Goal: Check status

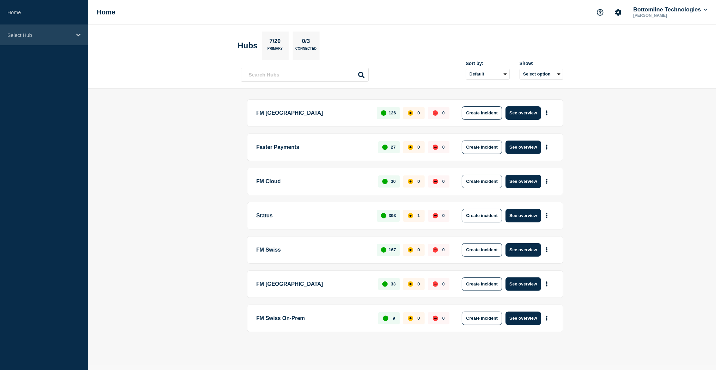
click at [31, 33] on p "Select Hub" at bounding box center [39, 35] width 64 height 6
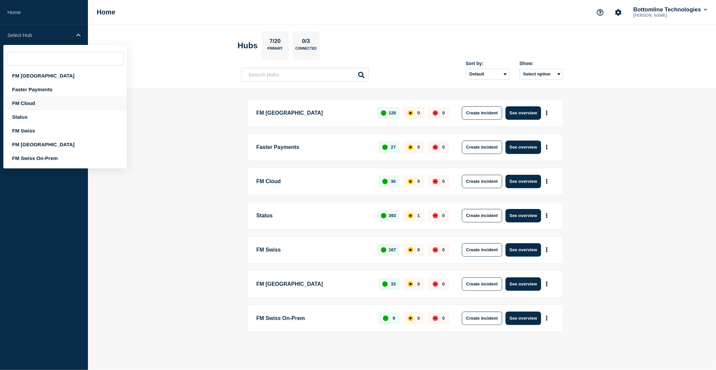
click at [41, 101] on div "FM Cloud" at bounding box center [65, 103] width 124 height 14
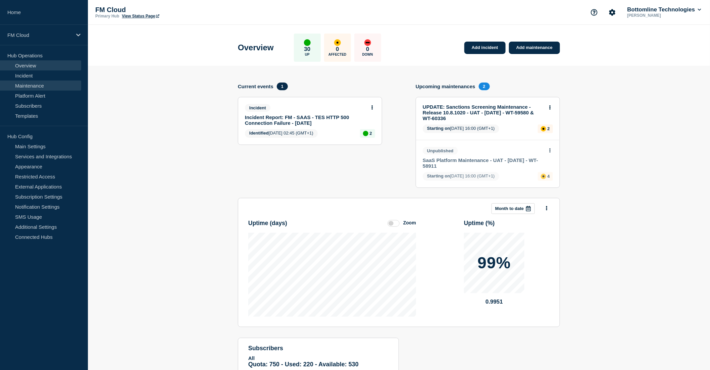
click at [44, 88] on link "Maintenance" at bounding box center [40, 86] width 81 height 10
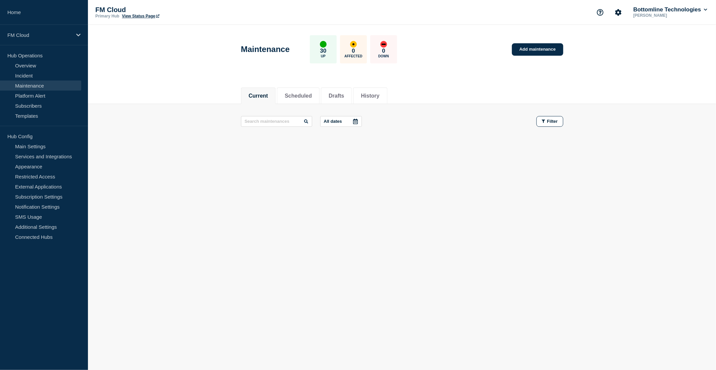
click at [192, 212] on body "Home FM Cloud Hub Operations Overview Incident Maintenance Platform Alert Subsc…" at bounding box center [358, 185] width 716 height 370
